Goal: Check status: Check status

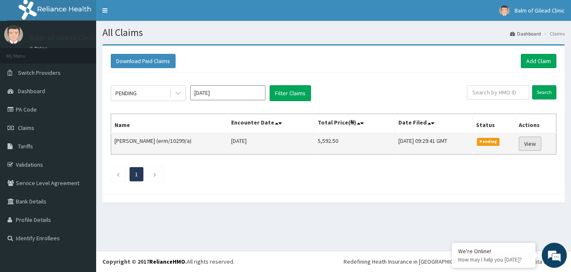
click at [529, 145] on link "View" at bounding box center [529, 144] width 23 height 14
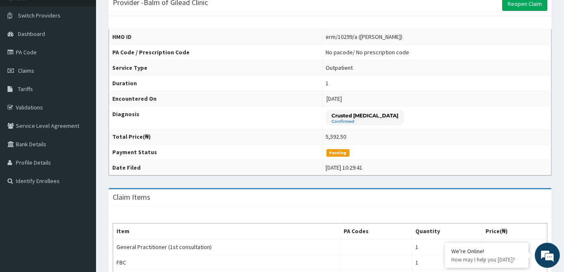
scroll to position [15, 0]
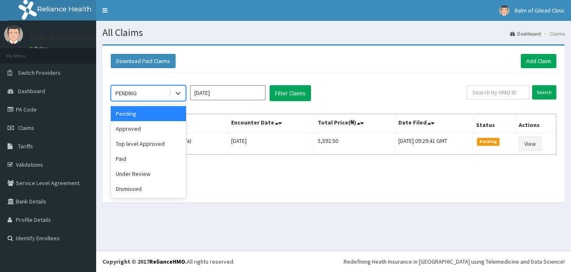
click at [175, 94] on icon at bounding box center [178, 93] width 8 height 8
click at [160, 128] on div "Approved" at bounding box center [148, 128] width 75 height 15
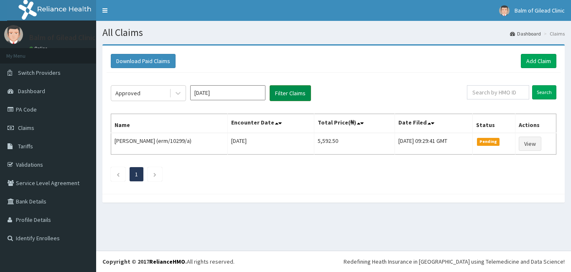
click at [284, 96] on button "Filter Claims" at bounding box center [289, 93] width 41 height 16
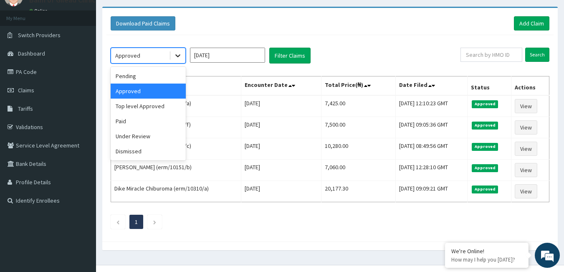
click at [173, 51] on div at bounding box center [177, 55] width 15 height 15
click at [137, 123] on div "Paid" at bounding box center [148, 121] width 75 height 15
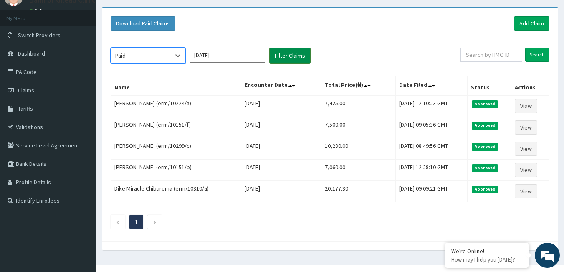
click at [292, 56] on button "Filter Claims" at bounding box center [289, 56] width 41 height 16
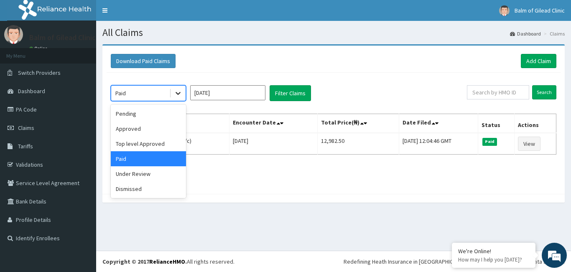
click at [174, 94] on icon at bounding box center [178, 93] width 8 height 8
click at [139, 175] on div "Under Review" at bounding box center [148, 173] width 75 height 15
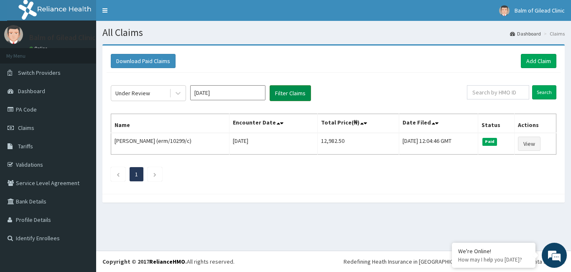
click at [294, 95] on button "Filter Claims" at bounding box center [289, 93] width 41 height 16
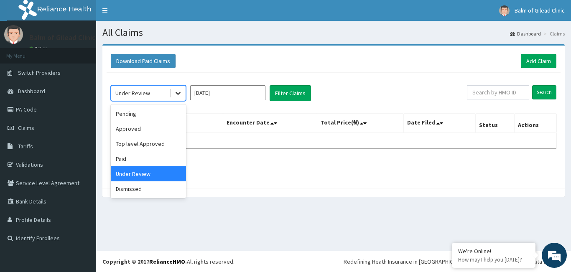
click at [182, 91] on icon at bounding box center [178, 93] width 8 height 8
click at [141, 185] on div "Dismissed" at bounding box center [148, 188] width 75 height 15
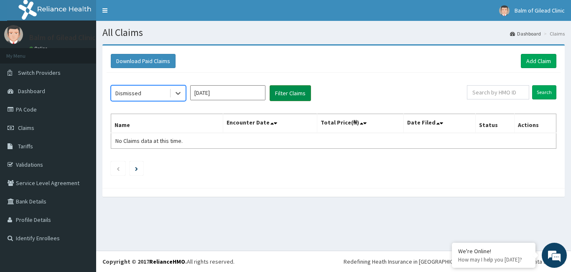
click at [279, 97] on button "Filter Claims" at bounding box center [289, 93] width 41 height 16
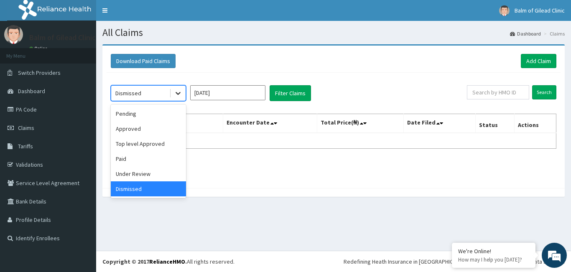
click at [176, 94] on icon at bounding box center [178, 93] width 8 height 8
click at [164, 114] on div "Pending" at bounding box center [148, 113] width 75 height 15
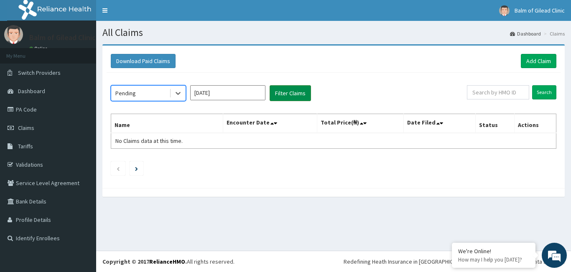
click at [290, 92] on button "Filter Claims" at bounding box center [289, 93] width 41 height 16
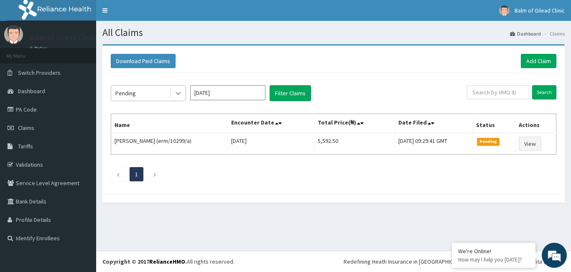
click at [173, 90] on div at bounding box center [177, 93] width 15 height 15
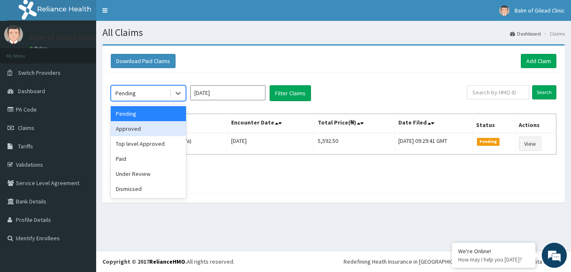
click at [149, 125] on div "Approved" at bounding box center [148, 128] width 75 height 15
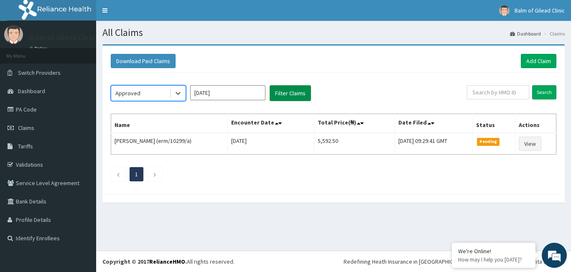
click at [279, 91] on button "Filter Claims" at bounding box center [289, 93] width 41 height 16
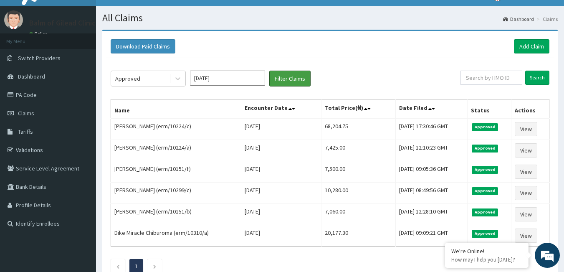
scroll to position [13, 0]
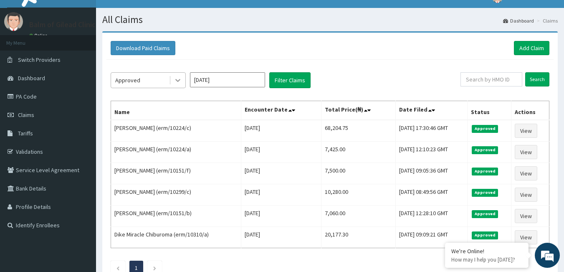
click at [179, 79] on icon at bounding box center [178, 80] width 8 height 8
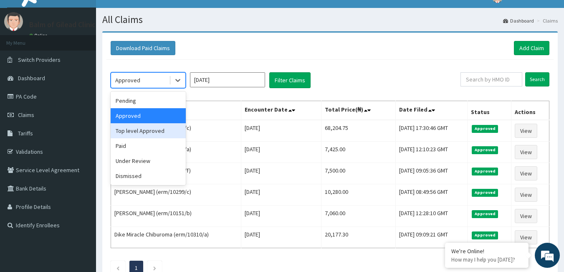
click at [160, 129] on div "Top level Approved" at bounding box center [148, 130] width 75 height 15
click at [160, 129] on td "David Dike (erm/10224/c)" at bounding box center [176, 131] width 130 height 22
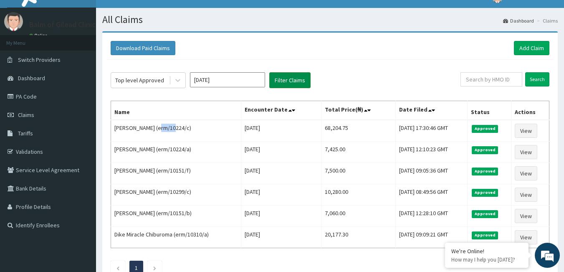
click at [285, 83] on button "Filter Claims" at bounding box center [289, 80] width 41 height 16
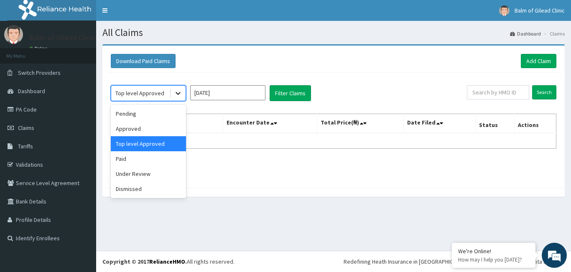
click at [170, 95] on div at bounding box center [177, 93] width 15 height 15
click at [134, 178] on div "Under Review" at bounding box center [148, 173] width 75 height 15
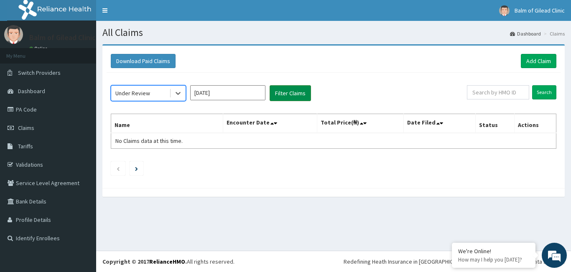
click at [292, 92] on button "Filter Claims" at bounding box center [289, 93] width 41 height 16
click at [219, 90] on input "Sep 2025" at bounding box center [227, 92] width 75 height 15
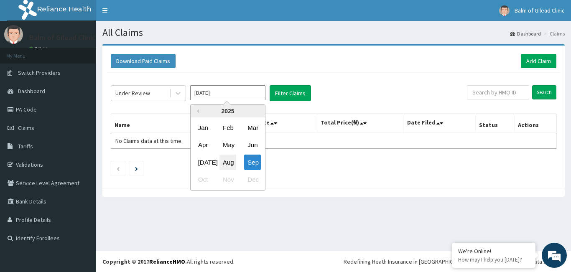
click at [224, 162] on div "Aug" at bounding box center [227, 162] width 17 height 15
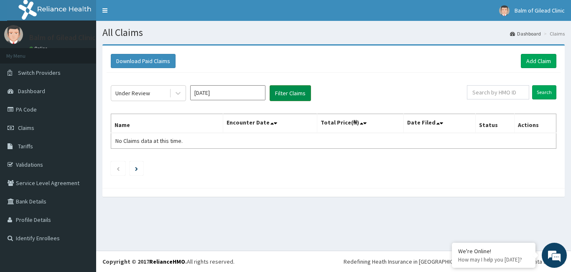
click at [291, 93] on button "Filter Claims" at bounding box center [289, 93] width 41 height 16
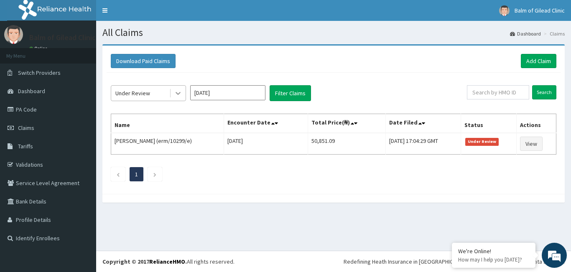
click at [180, 90] on icon at bounding box center [178, 93] width 8 height 8
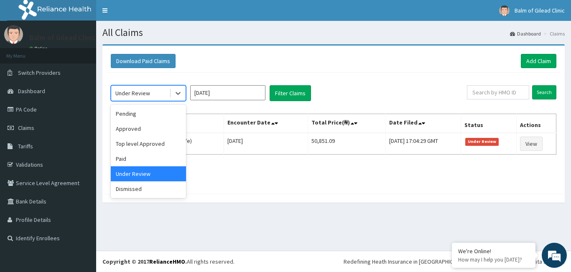
click at [253, 92] on input "Aug 2025" at bounding box center [227, 92] width 75 height 15
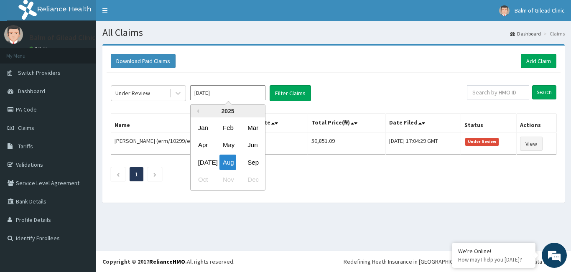
click at [213, 91] on input "Aug 2025" at bounding box center [227, 92] width 75 height 15
click at [255, 160] on div "Sep" at bounding box center [252, 162] width 17 height 15
type input "Sep 2025"
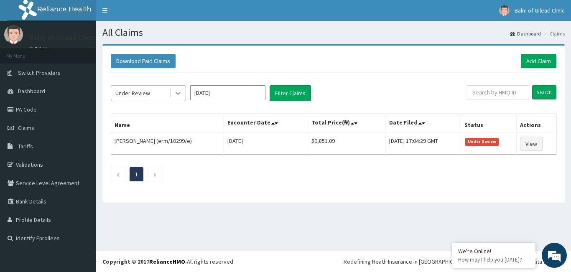
click at [174, 94] on icon at bounding box center [178, 93] width 8 height 8
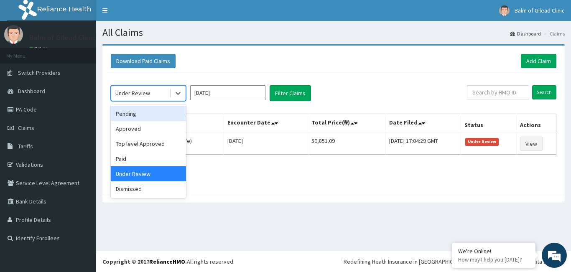
click at [146, 120] on div "Pending" at bounding box center [148, 113] width 75 height 15
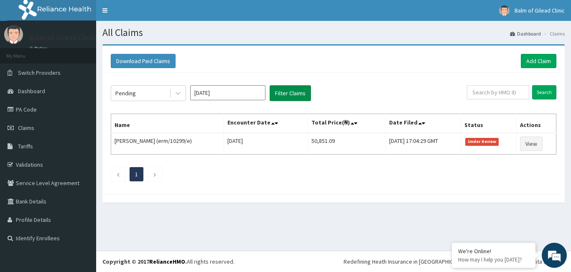
click at [292, 96] on button "Filter Claims" at bounding box center [289, 93] width 41 height 16
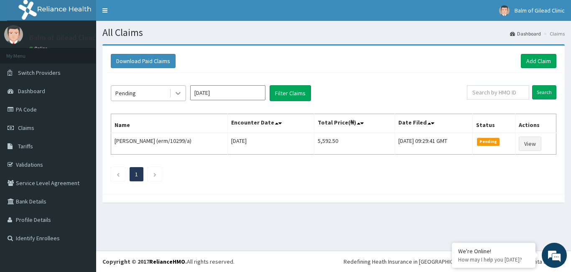
click at [177, 92] on icon at bounding box center [178, 93] width 8 height 8
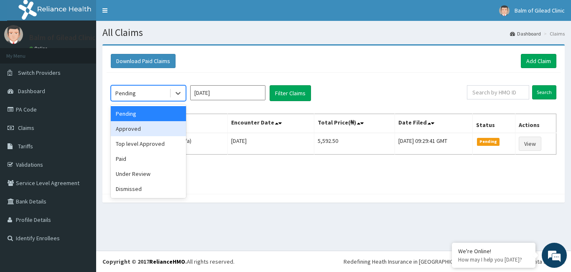
click at [150, 128] on div "Approved" at bounding box center [148, 128] width 75 height 15
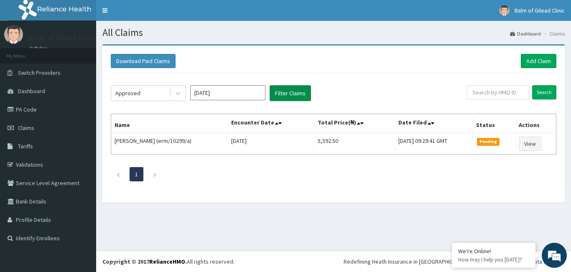
click at [293, 97] on button "Filter Claims" at bounding box center [289, 93] width 41 height 16
